Goal: Navigation & Orientation: Understand site structure

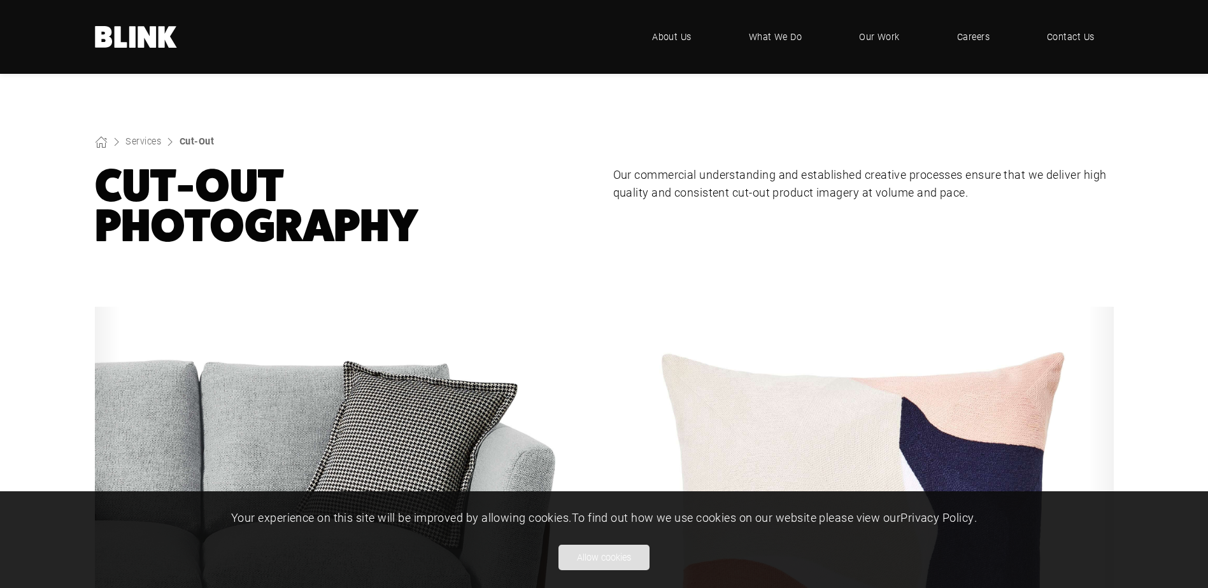
click at [620, 562] on button "Allow cookies" at bounding box center [603, 557] width 91 height 25
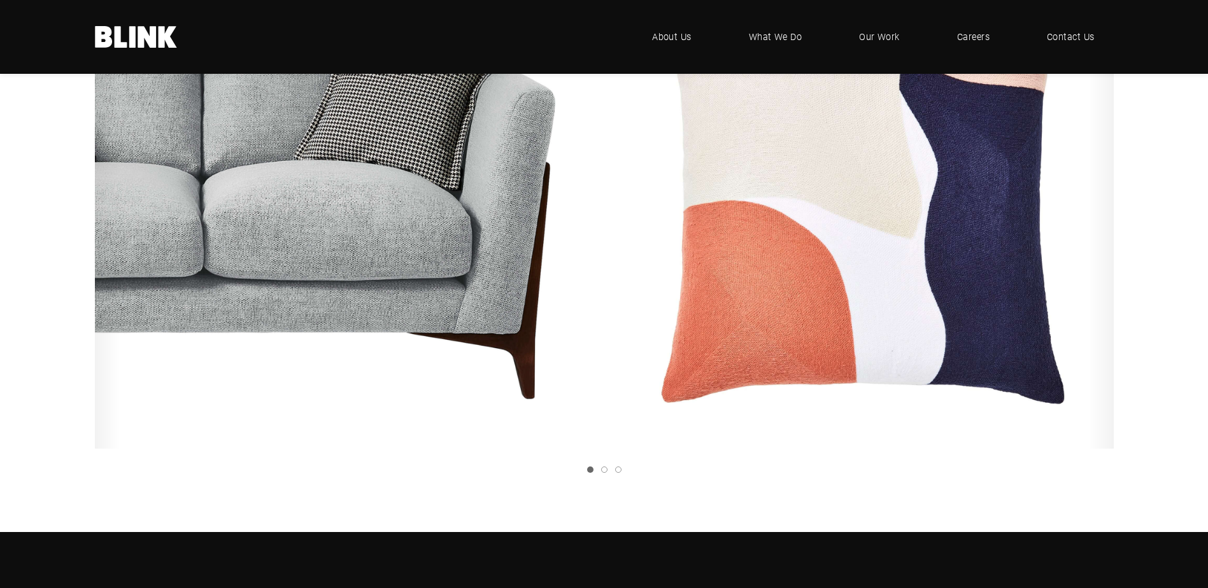
scroll to position [167, 0]
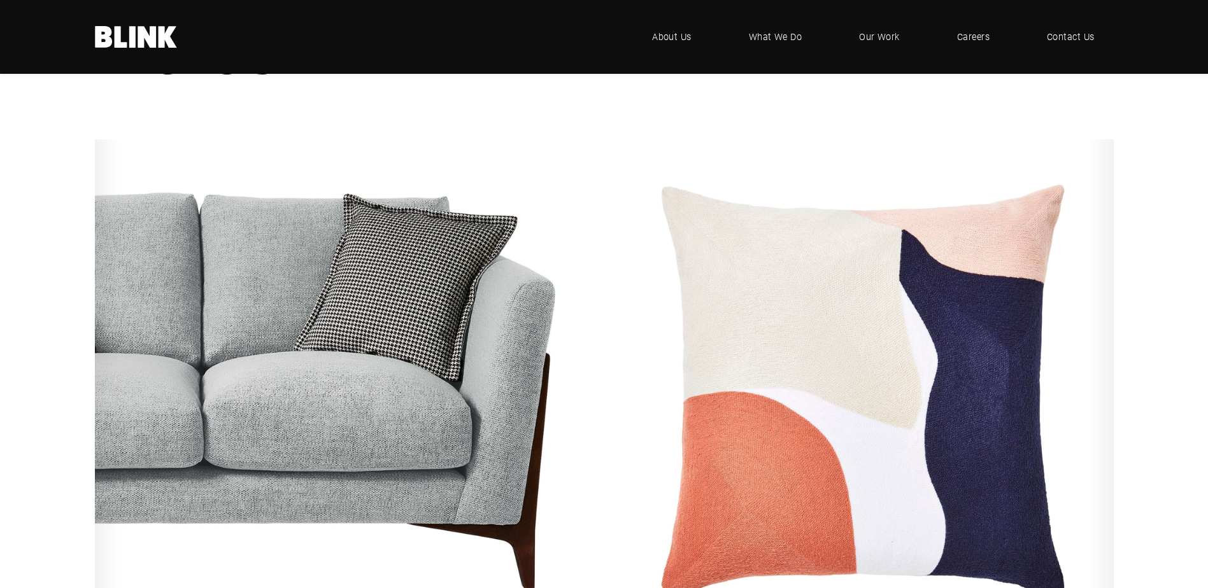
click at [0, 0] on icon "Next slide" at bounding box center [0, 0] width 0 height 0
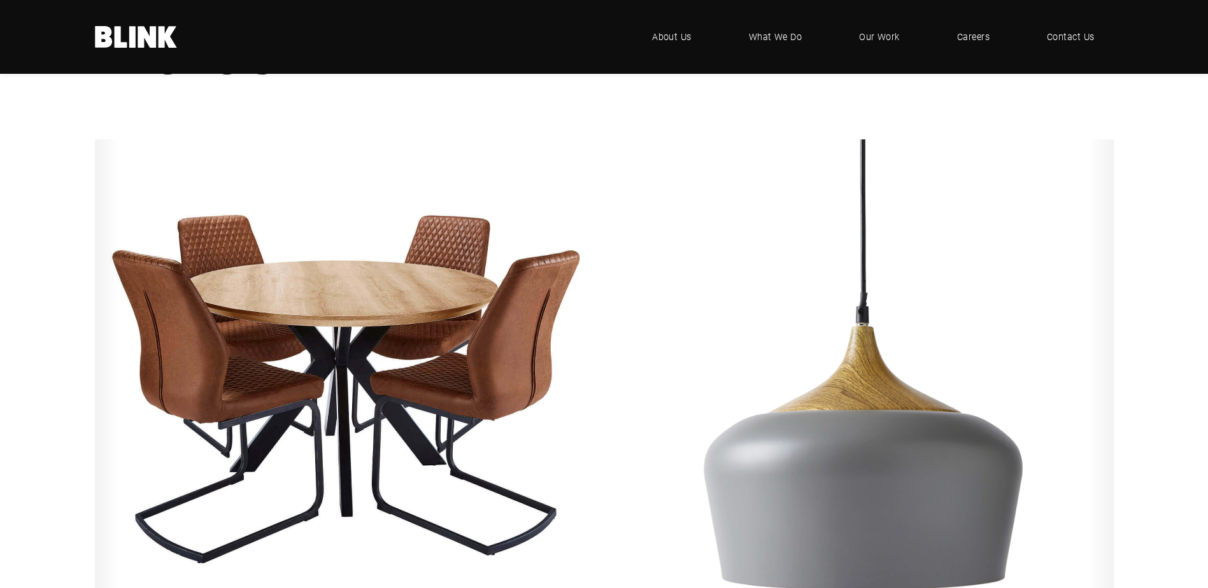
click at [0, 0] on icon "Next slide" at bounding box center [0, 0] width 0 height 0
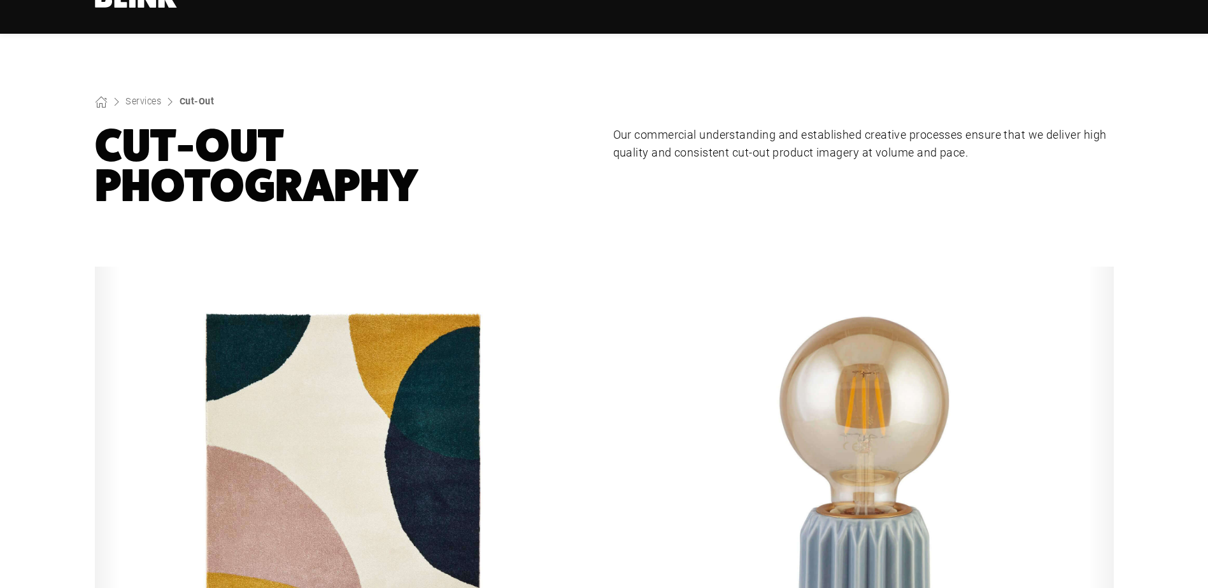
scroll to position [0, 0]
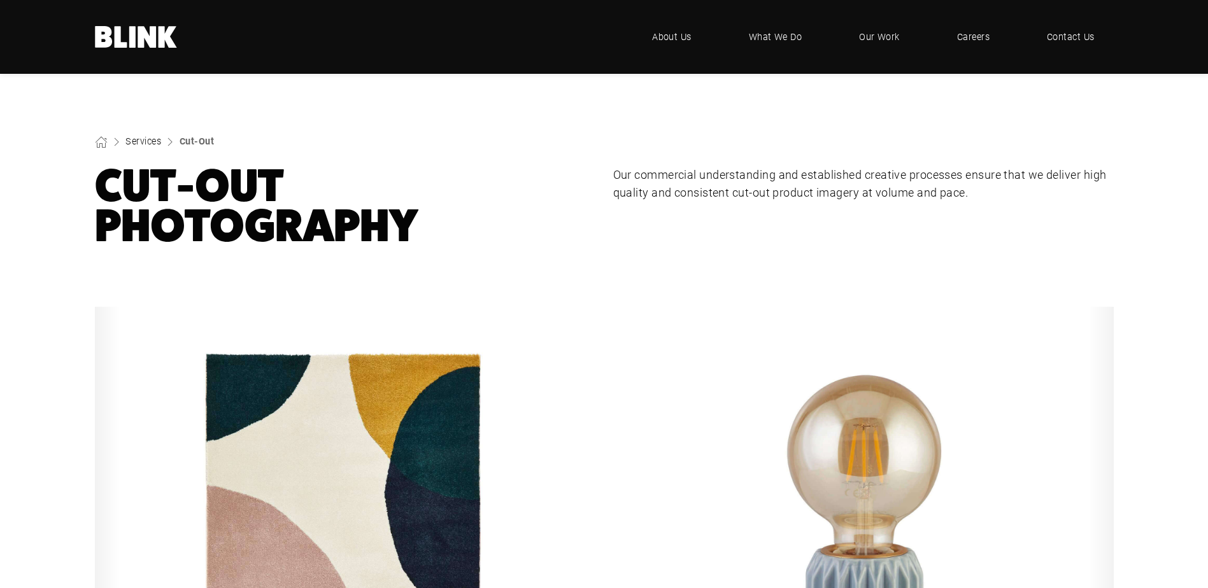
click at [156, 143] on link "Services" at bounding box center [143, 141] width 36 height 12
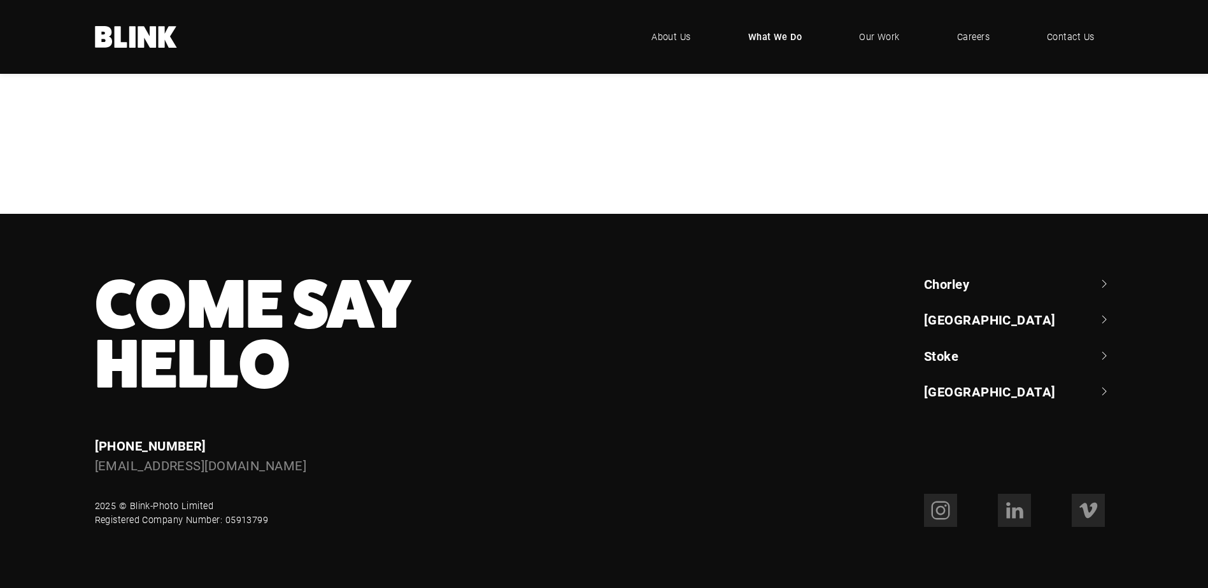
scroll to position [1373, 0]
click at [1096, 278] on link "Chorley" at bounding box center [1019, 284] width 190 height 18
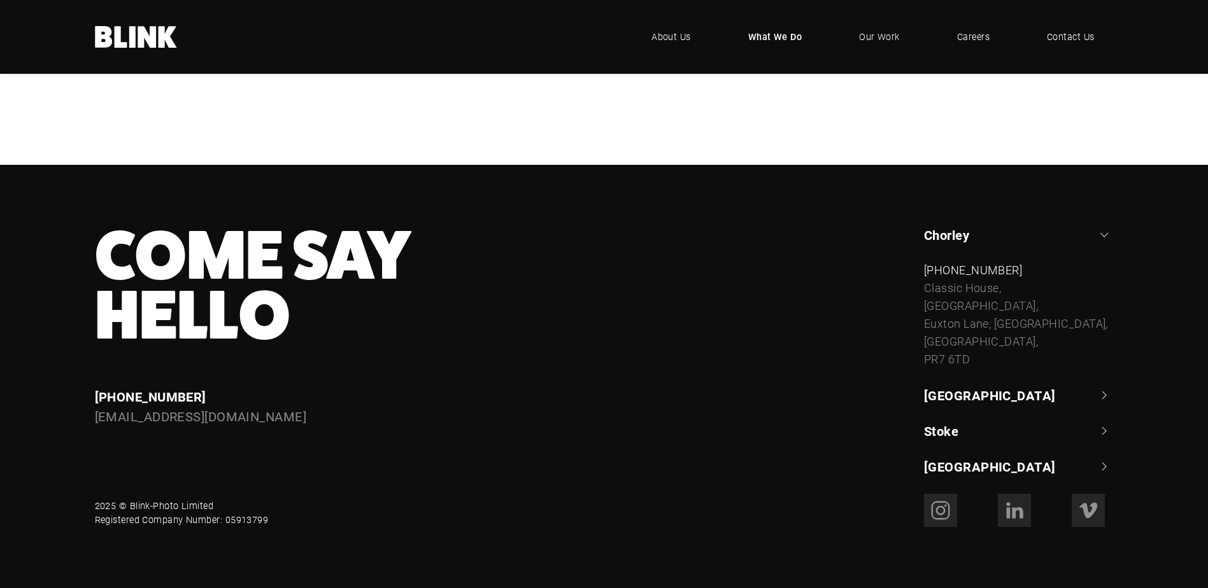
click at [1057, 404] on link "[GEOGRAPHIC_DATA]" at bounding box center [1019, 395] width 190 height 18
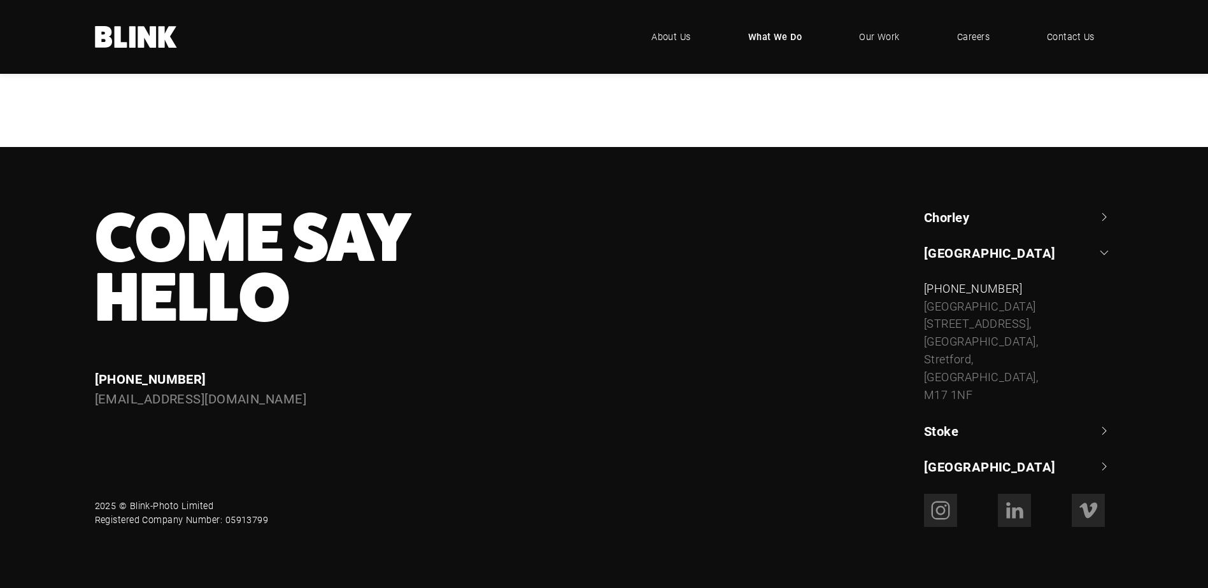
click at [1024, 440] on link "Stoke" at bounding box center [1019, 431] width 190 height 18
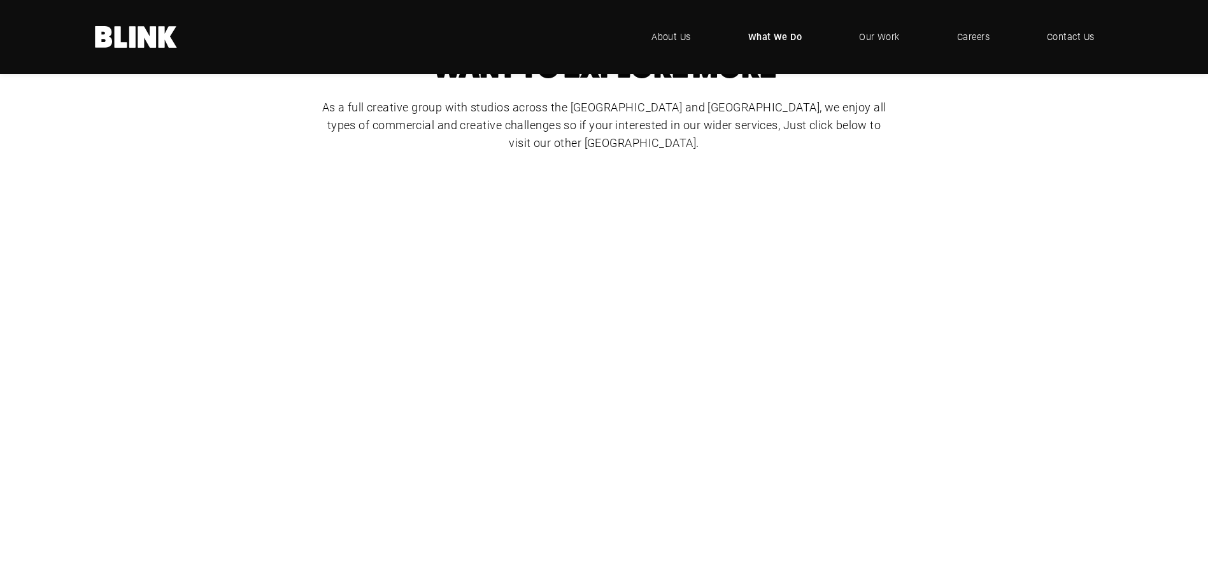
scroll to position [609, 0]
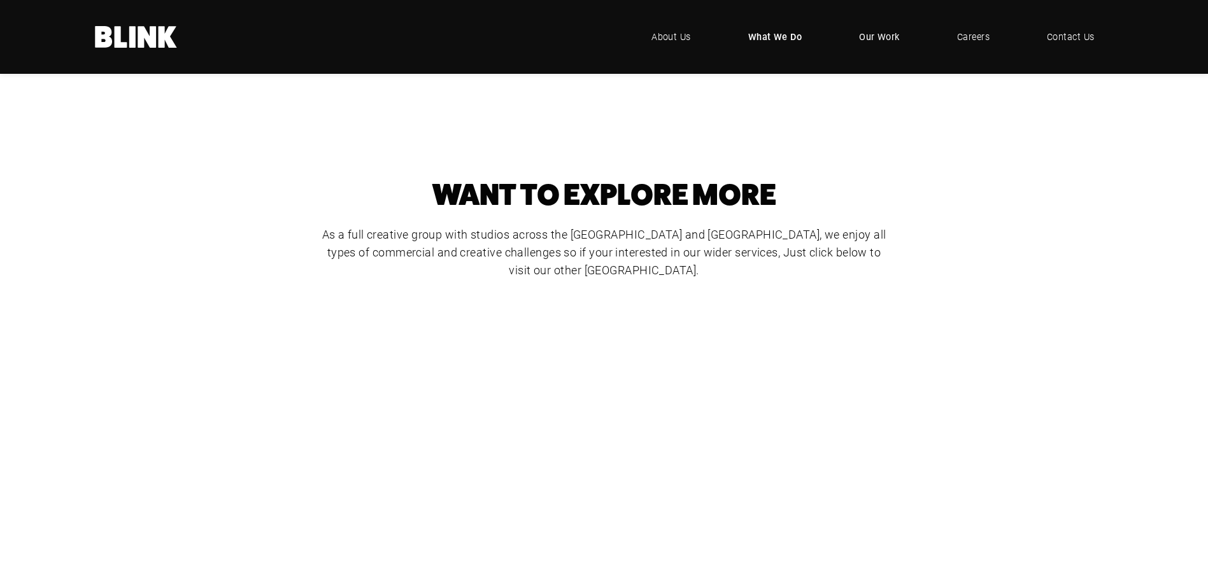
click at [878, 42] on span "Our Work" at bounding box center [879, 37] width 41 height 14
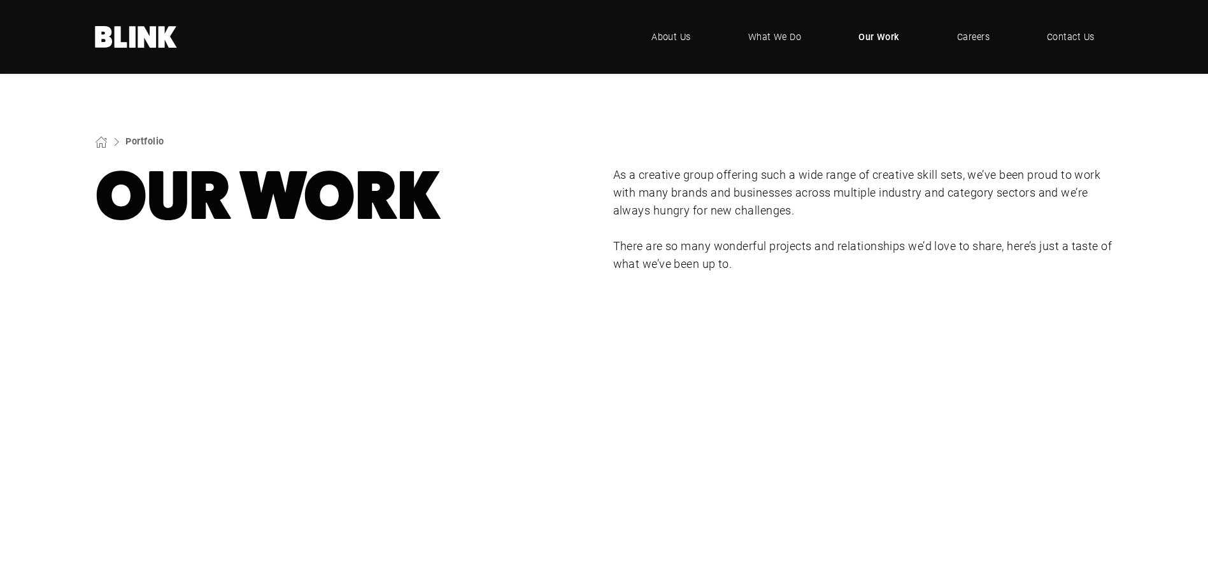
scroll to position [318, 0]
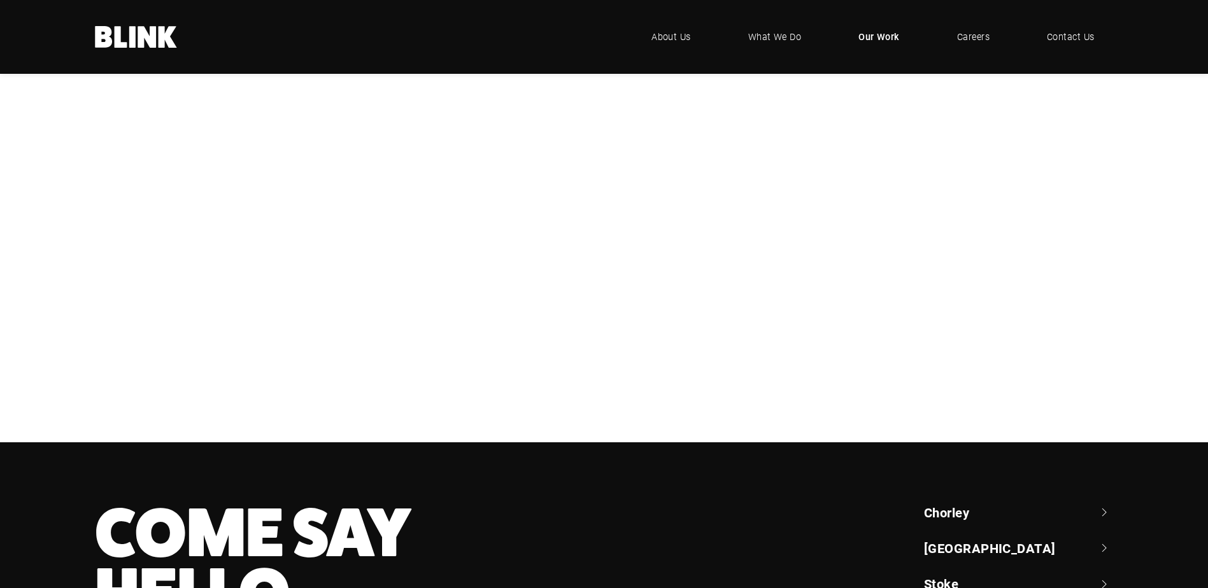
click at [0, 0] on div "Booths" at bounding box center [0, 0] width 0 height 0
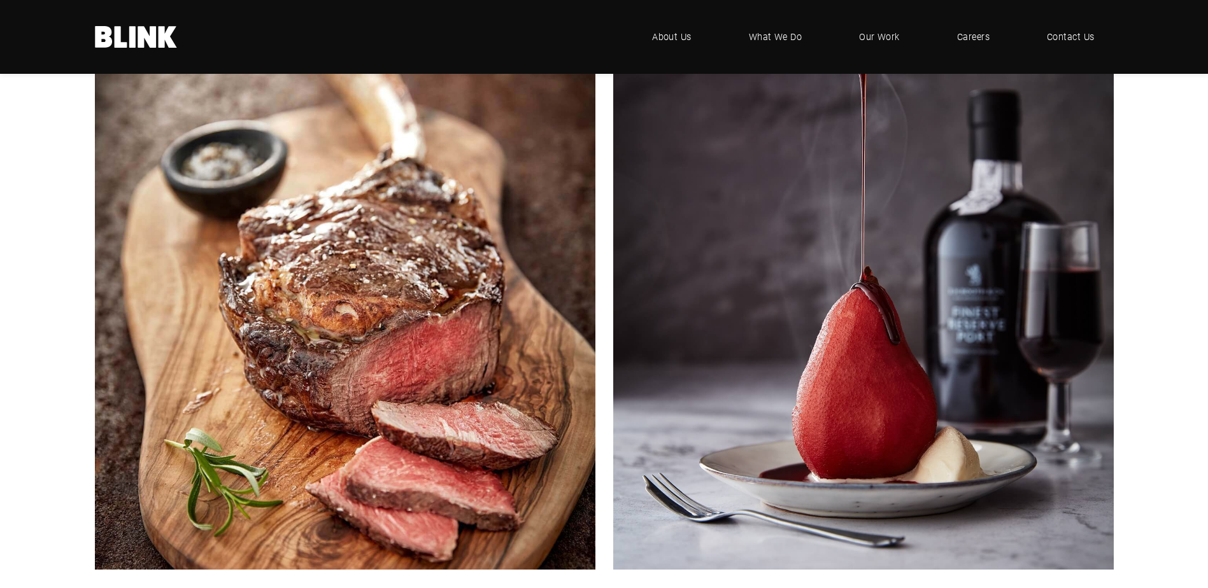
scroll to position [770, 0]
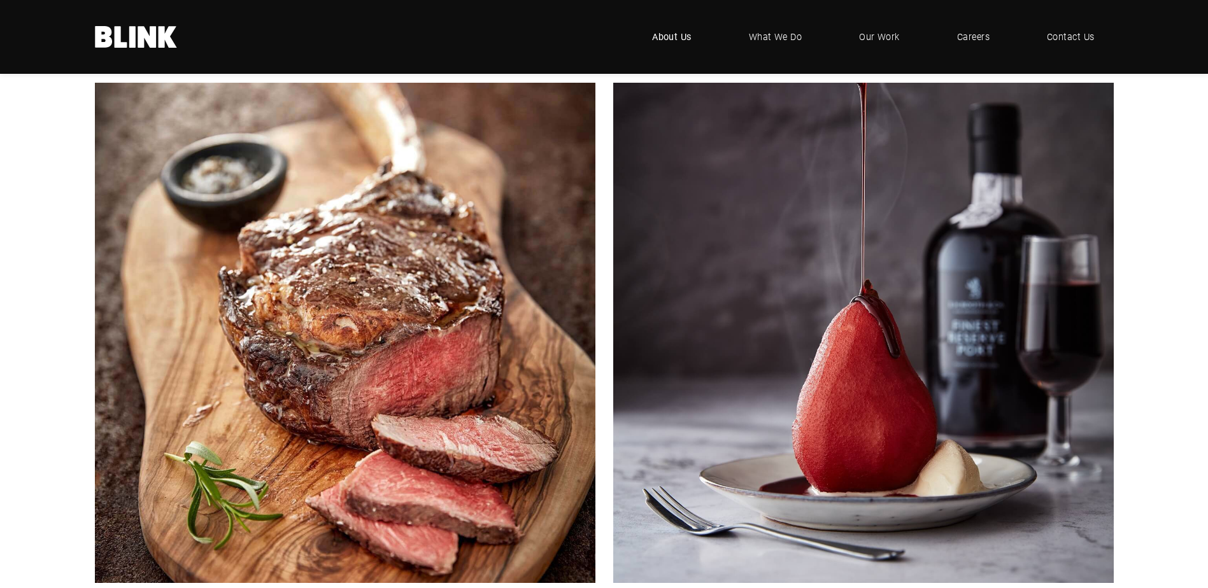
click at [682, 38] on span "About Us" at bounding box center [671, 37] width 39 height 14
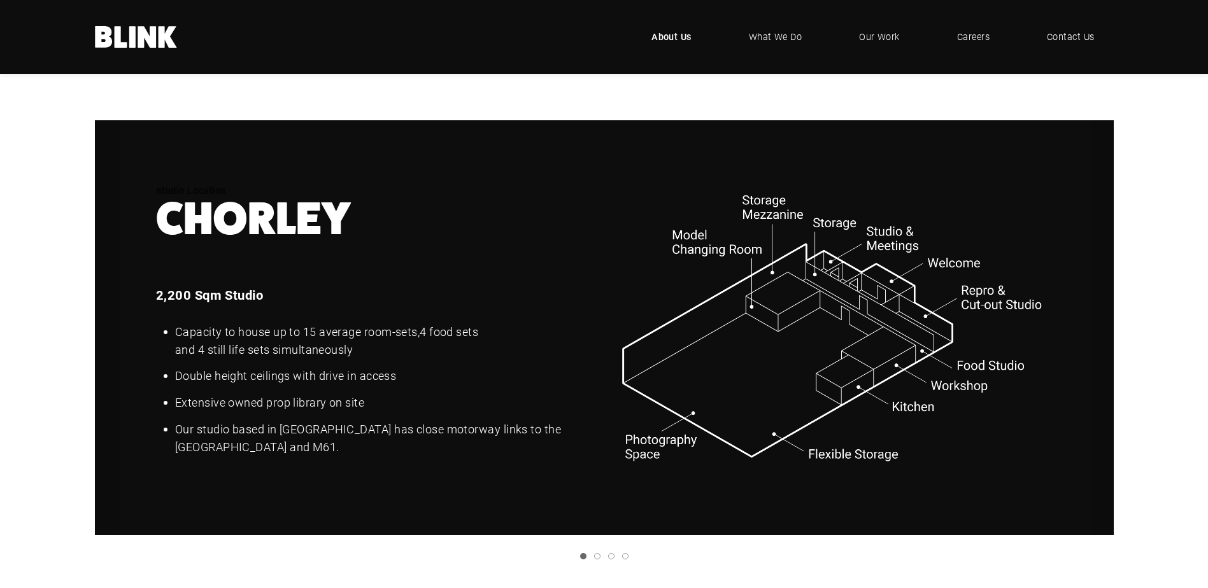
scroll to position [1655, 0]
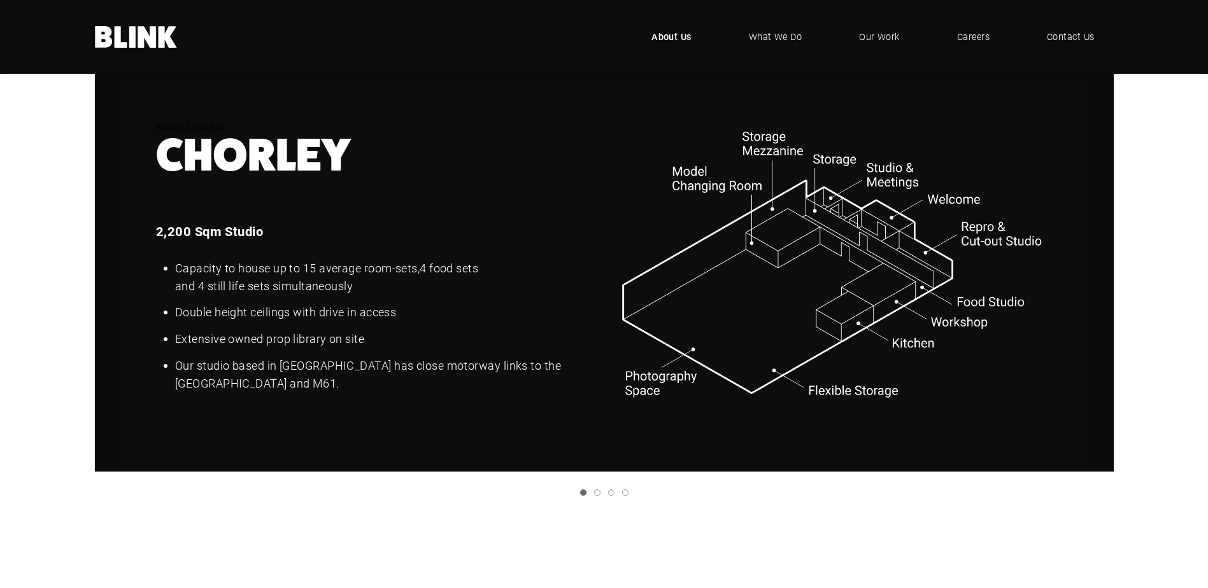
click at [0, 0] on link "Next slide" at bounding box center [0, 0] width 0 height 0
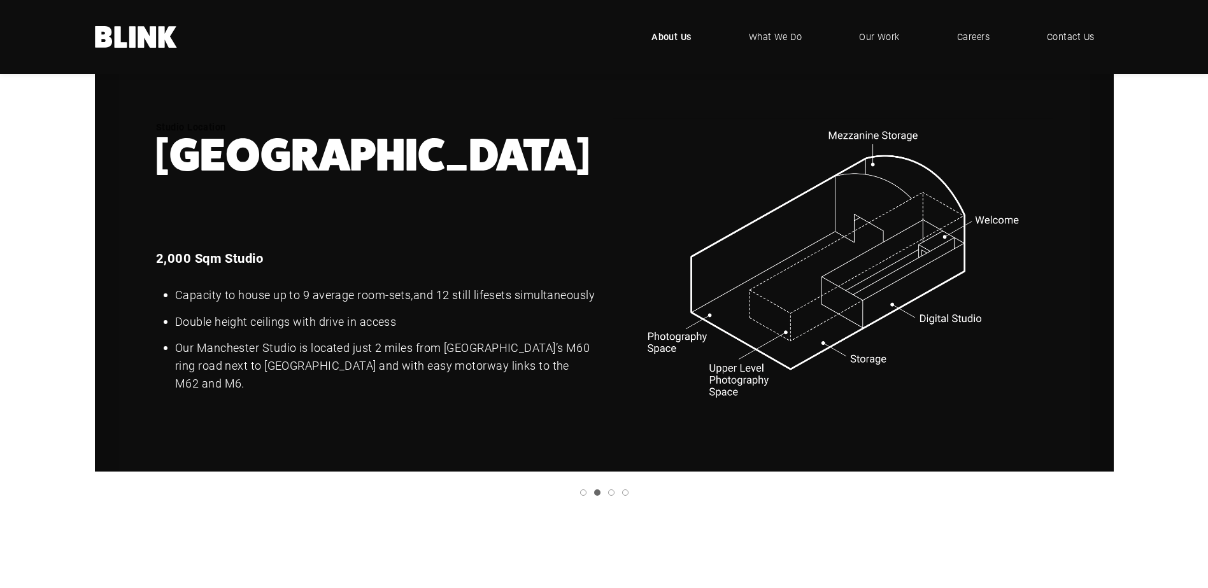
click at [0, 0] on link "Previous slide" at bounding box center [0, 0] width 0 height 0
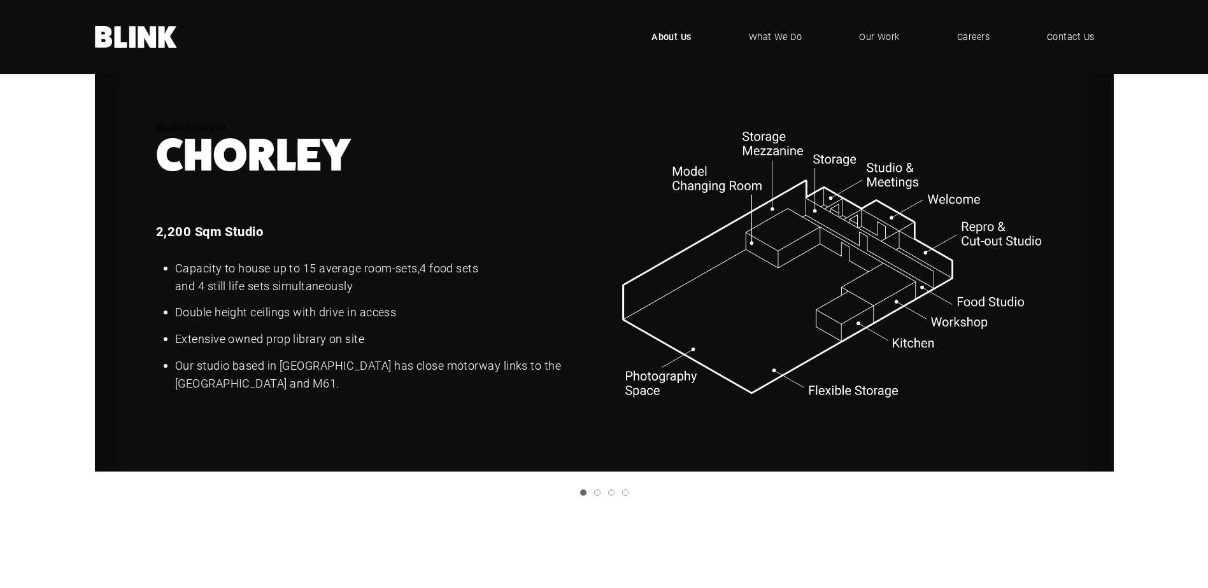
scroll to position [1592, 0]
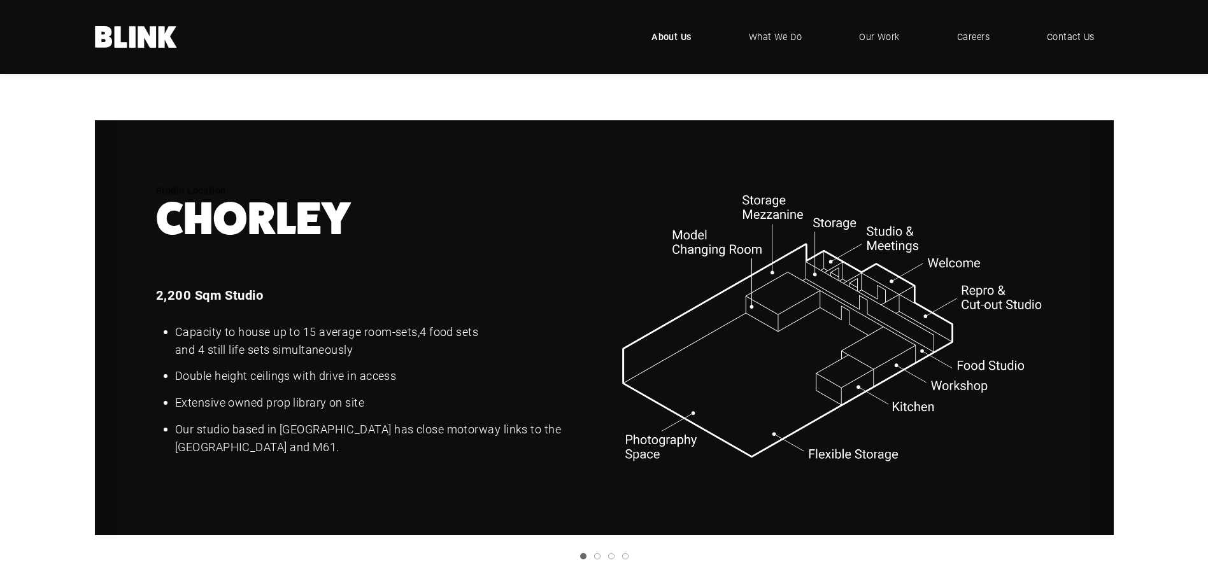
click at [0, 0] on icon "Next slide" at bounding box center [0, 0] width 0 height 0
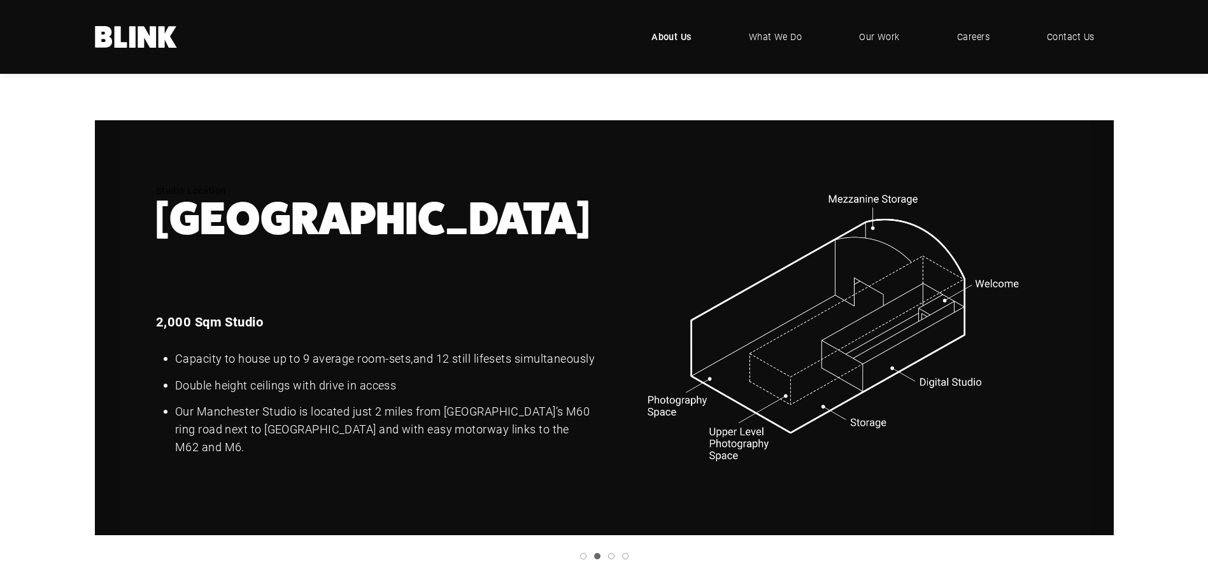
click at [0, 0] on icon "Next slide" at bounding box center [0, 0] width 0 height 0
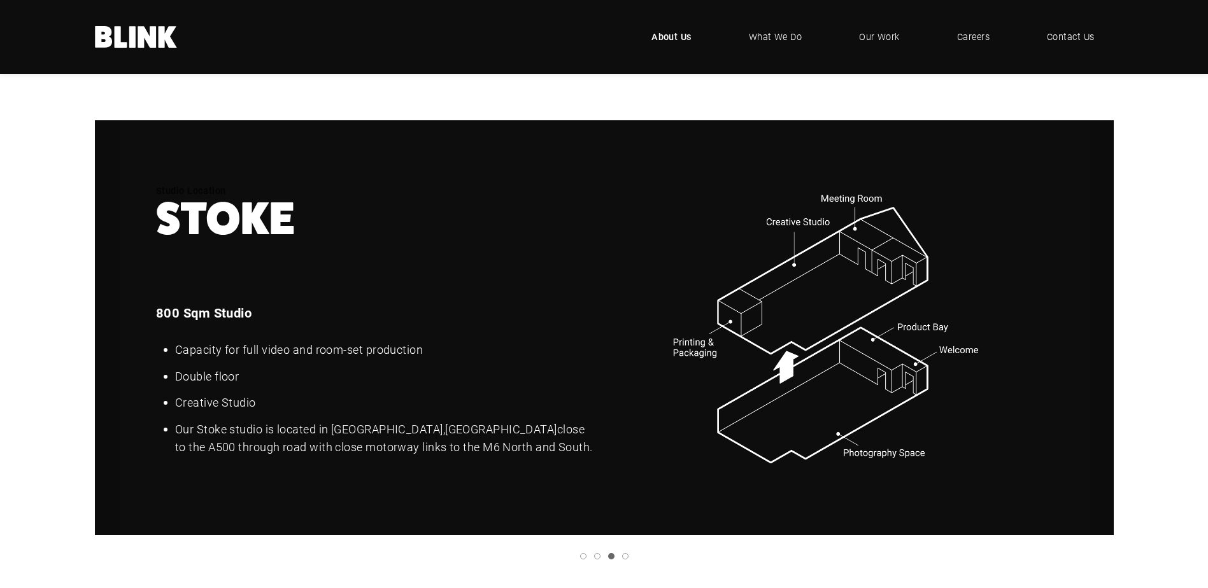
click at [0, 0] on link "Next slide" at bounding box center [0, 0] width 0 height 0
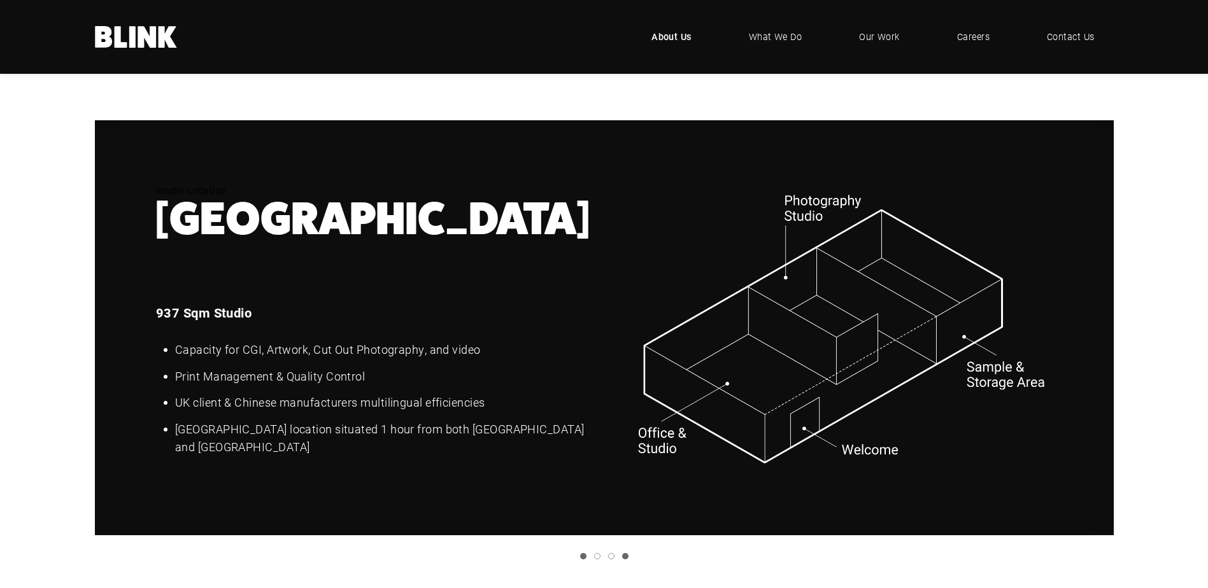
click at [583, 558] on link "Slide 1" at bounding box center [583, 556] width 6 height 6
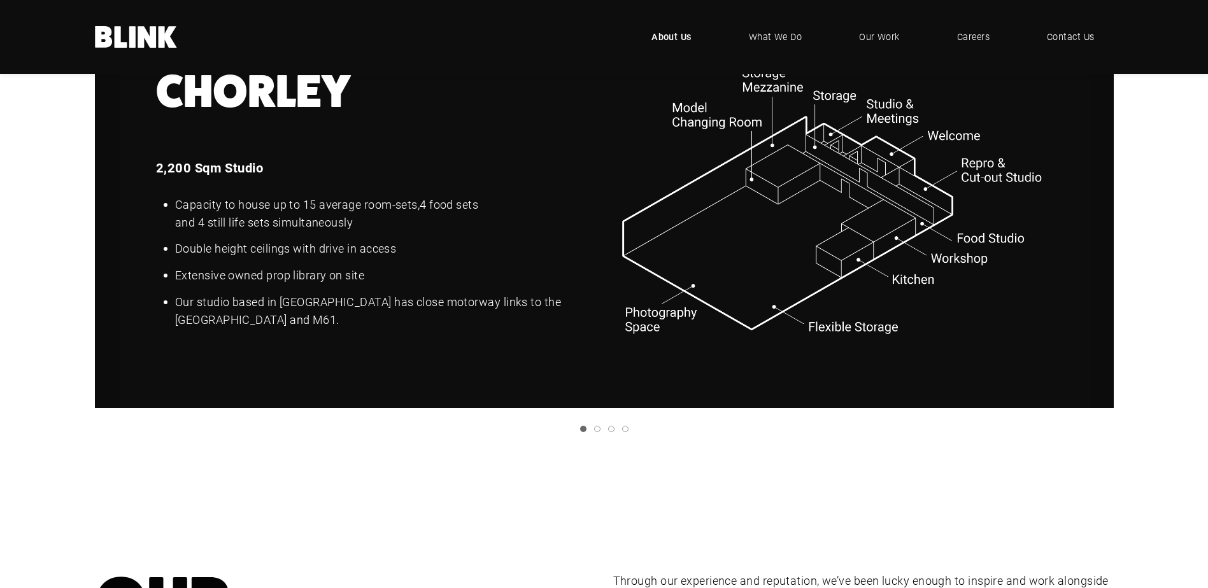
scroll to position [1528, 0]
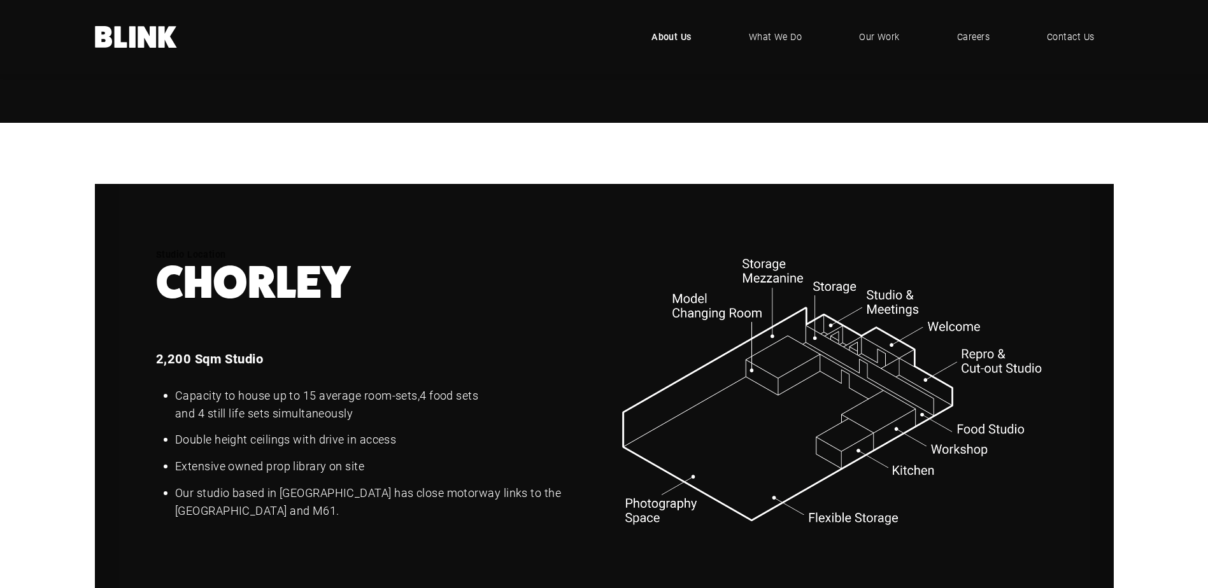
click at [0, 0] on link "Next slide" at bounding box center [0, 0] width 0 height 0
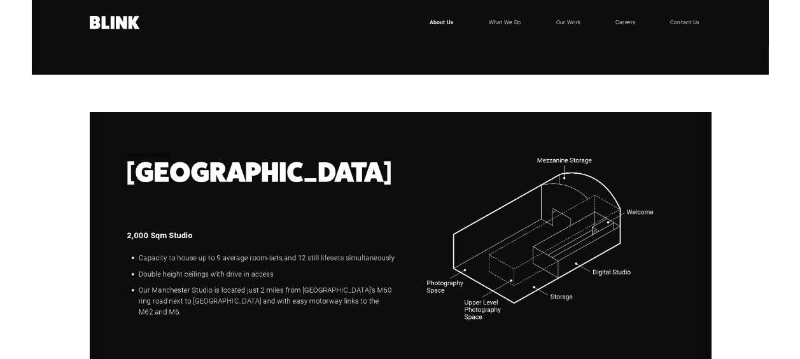
scroll to position [1592, 0]
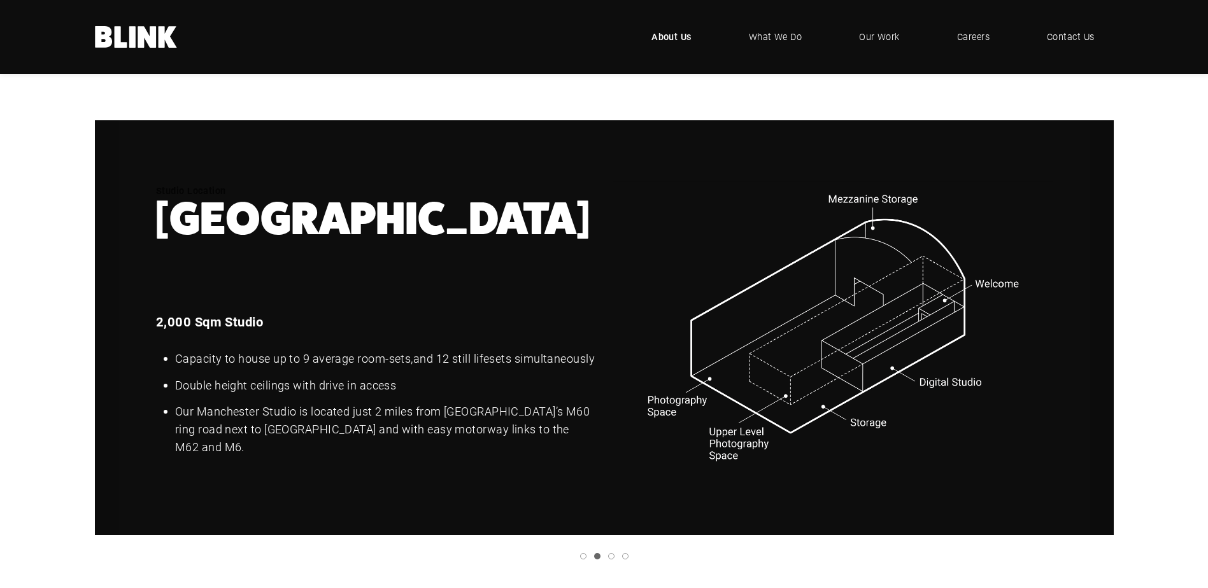
click at [0, 0] on link "Next slide" at bounding box center [0, 0] width 0 height 0
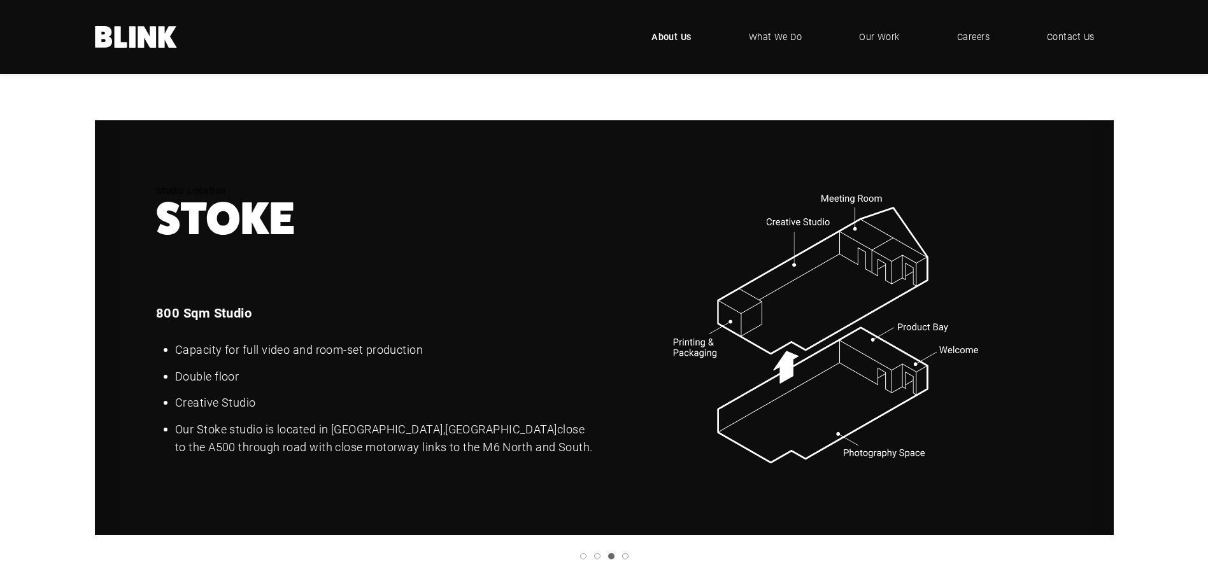
click at [0, 0] on icon "Next slide" at bounding box center [0, 0] width 0 height 0
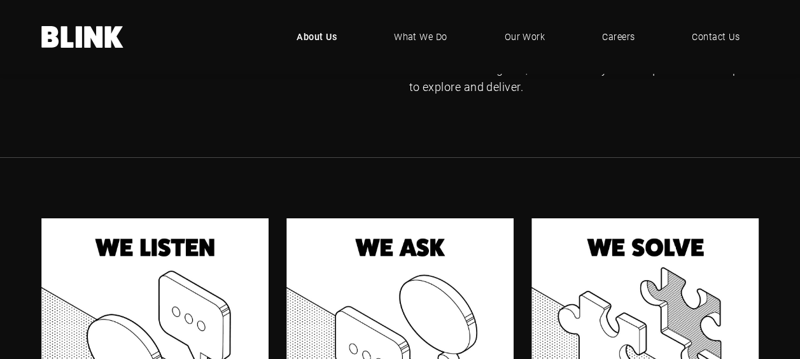
scroll to position [900, 0]
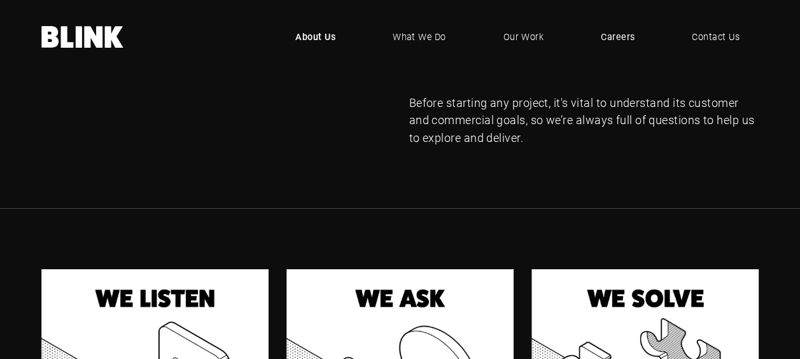
click at [596, 35] on link "Careers" at bounding box center [618, 37] width 72 height 38
